Goal: Check status: Check status

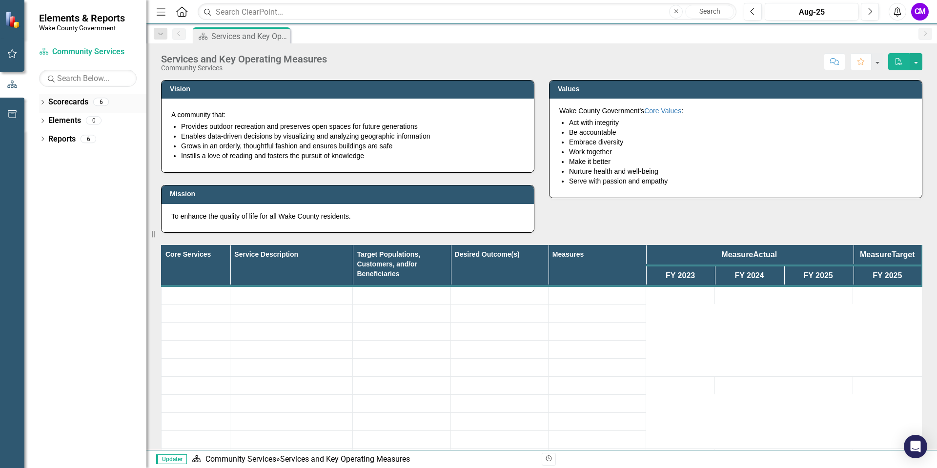
click at [68, 102] on link "Scorecards" at bounding box center [68, 102] width 40 height 11
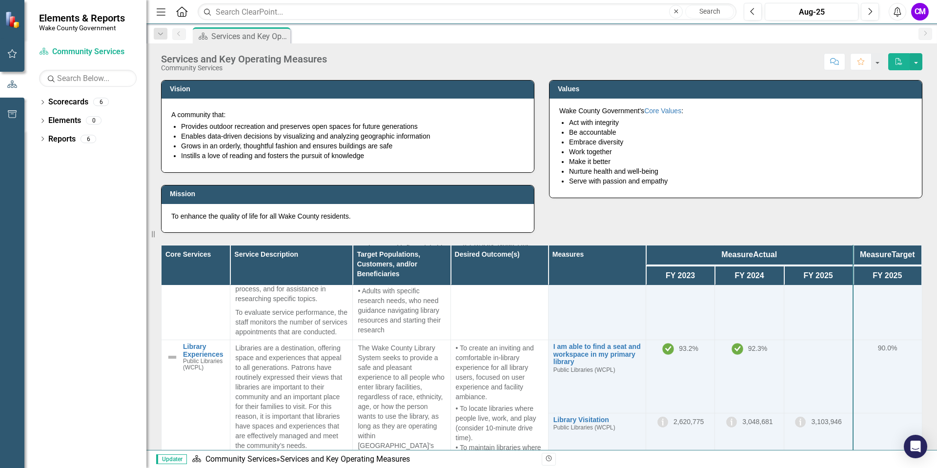
scroll to position [1268, 0]
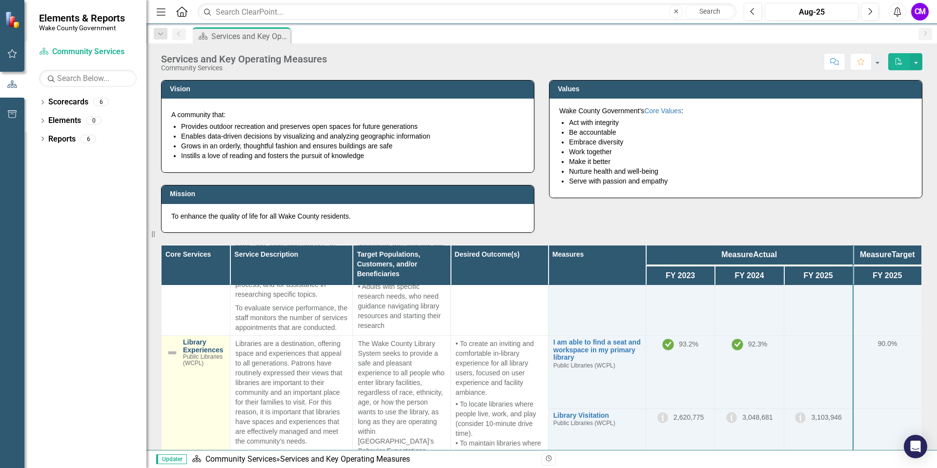
click at [199, 339] on link "Library Experiences" at bounding box center [204, 346] width 42 height 15
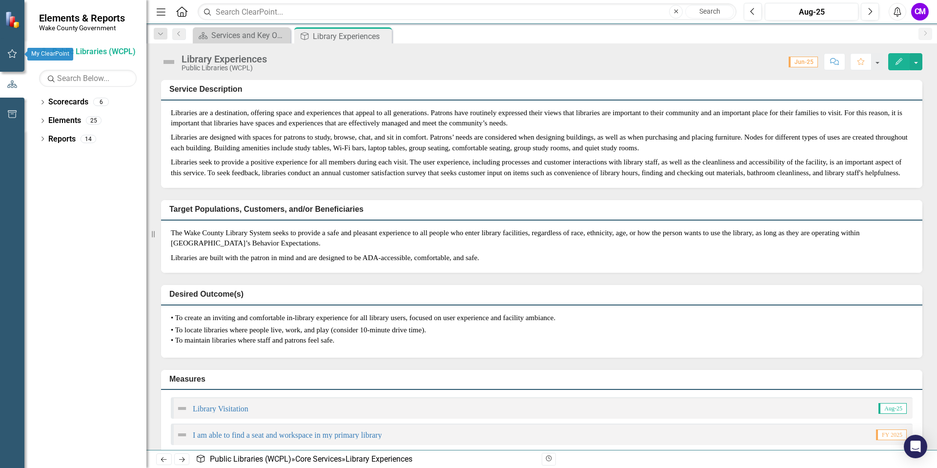
click at [6, 51] on button "button" at bounding box center [12, 54] width 22 height 20
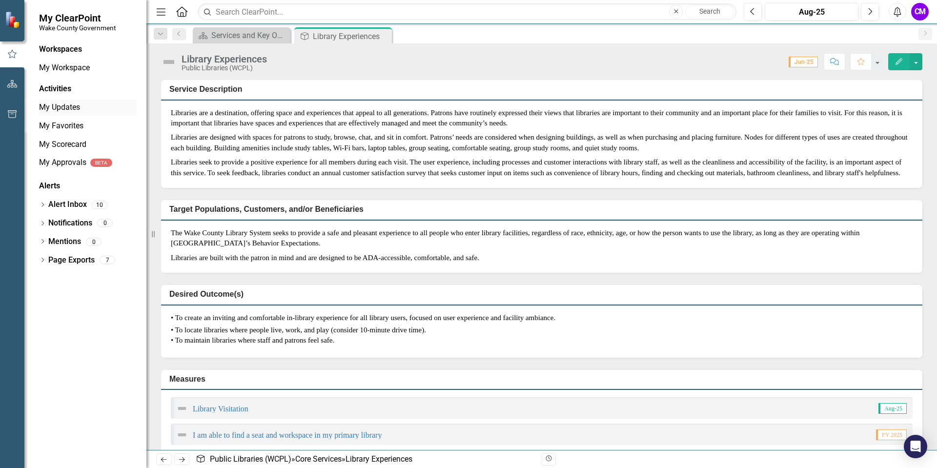
click at [63, 108] on link "My Updates" at bounding box center [88, 107] width 98 height 11
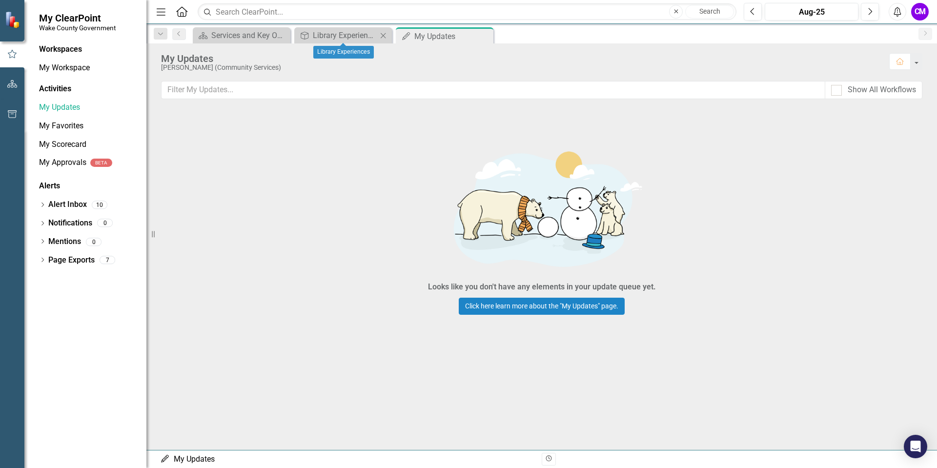
click at [384, 34] on icon "Close" at bounding box center [383, 36] width 10 height 8
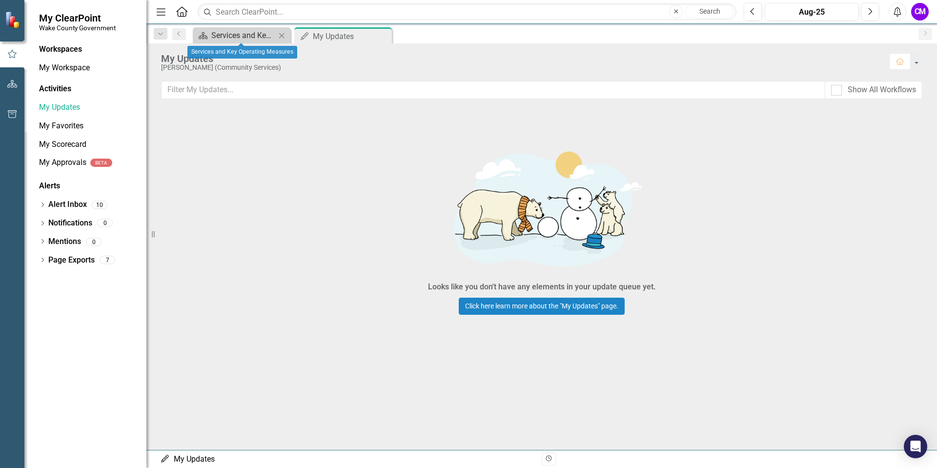
click at [266, 34] on div "Services and Key Operating Measures" at bounding box center [243, 35] width 64 height 12
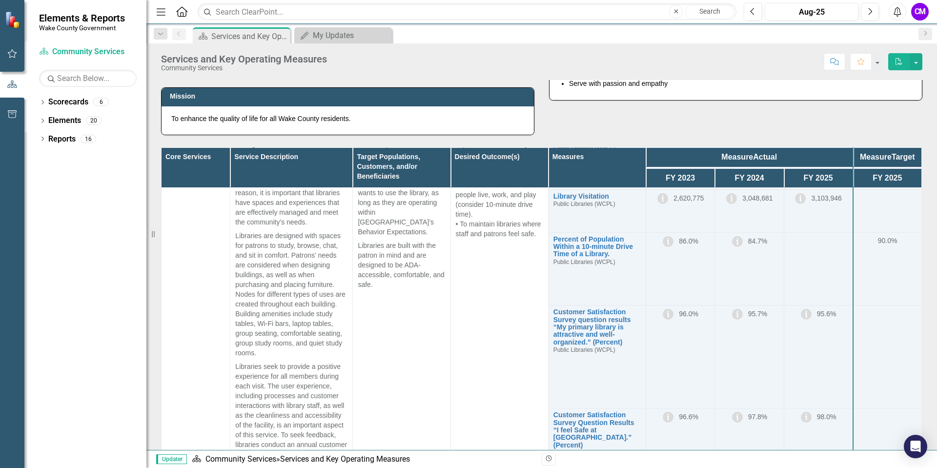
scroll to position [1366, 0]
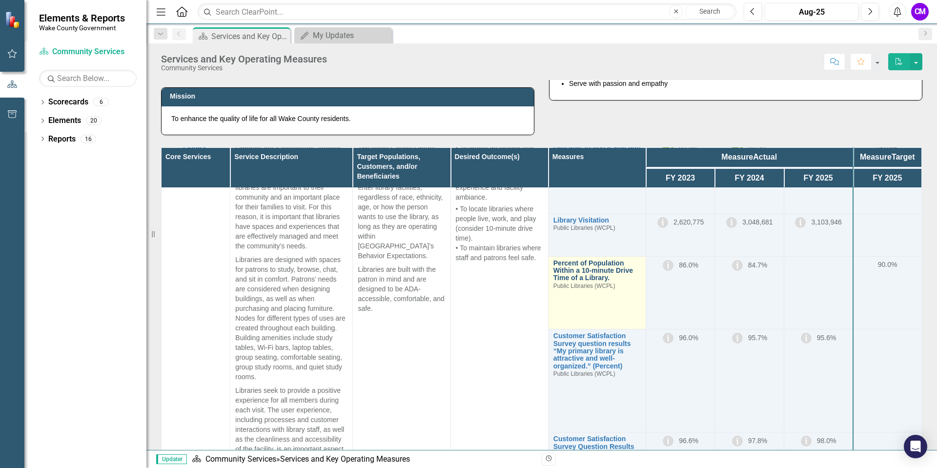
click at [576, 261] on link "Percent of Population Within a 10-minute Drive Time of a Library." at bounding box center [596, 271] width 87 height 22
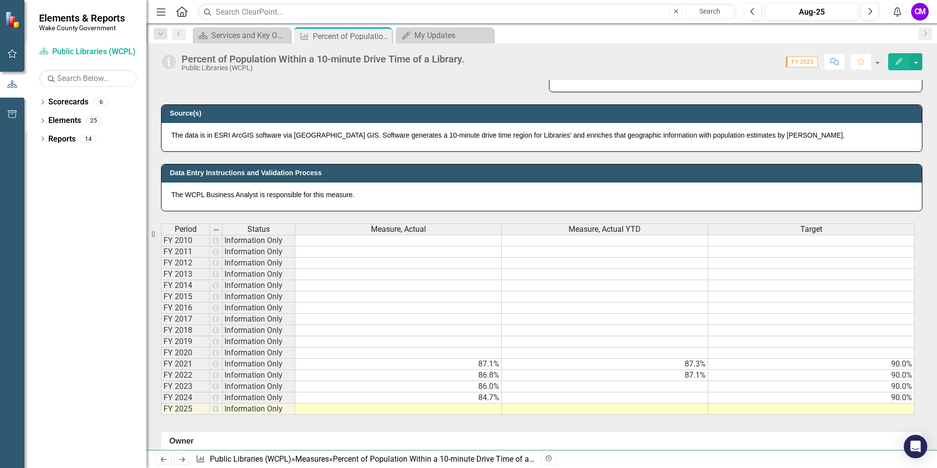
scroll to position [537, 0]
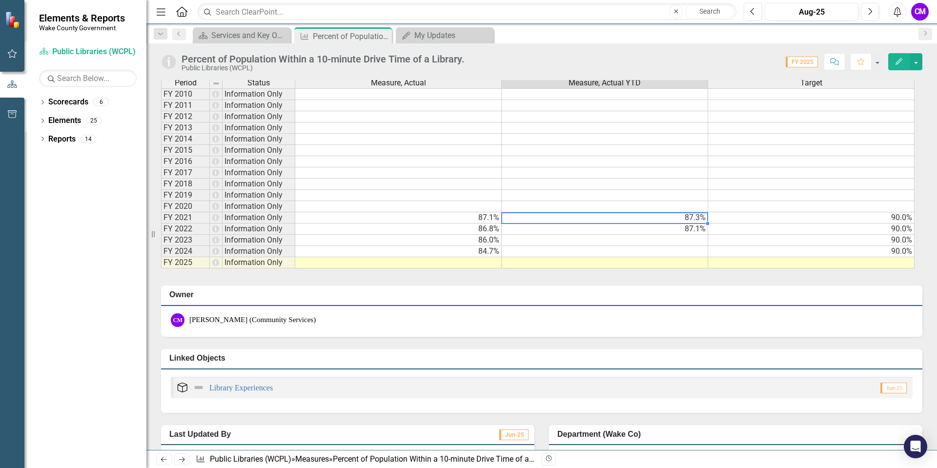
click at [645, 216] on td "87.3%" at bounding box center [604, 217] width 206 height 11
click at [471, 254] on td "84.7%" at bounding box center [398, 251] width 206 height 11
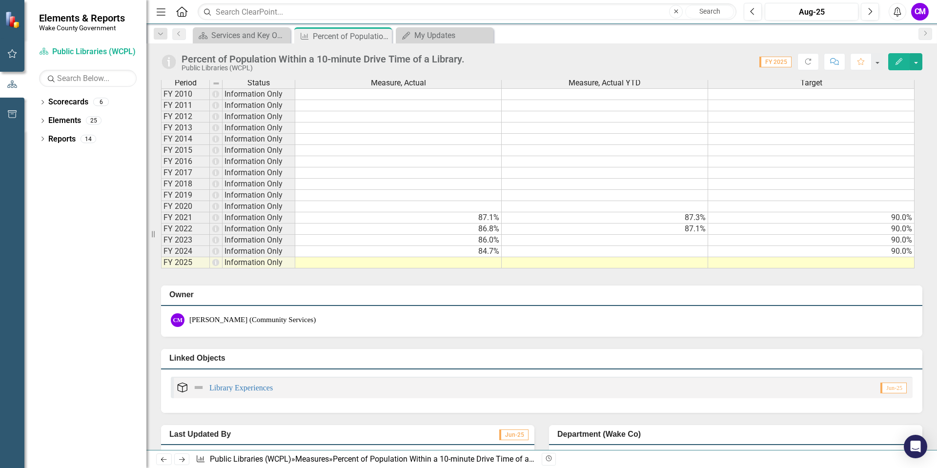
click at [716, 57] on div "Score: 0.00 FY 2025 Completed Refresh Comment Favorite Edit" at bounding box center [695, 61] width 453 height 17
